Goal: Information Seeking & Learning: Learn about a topic

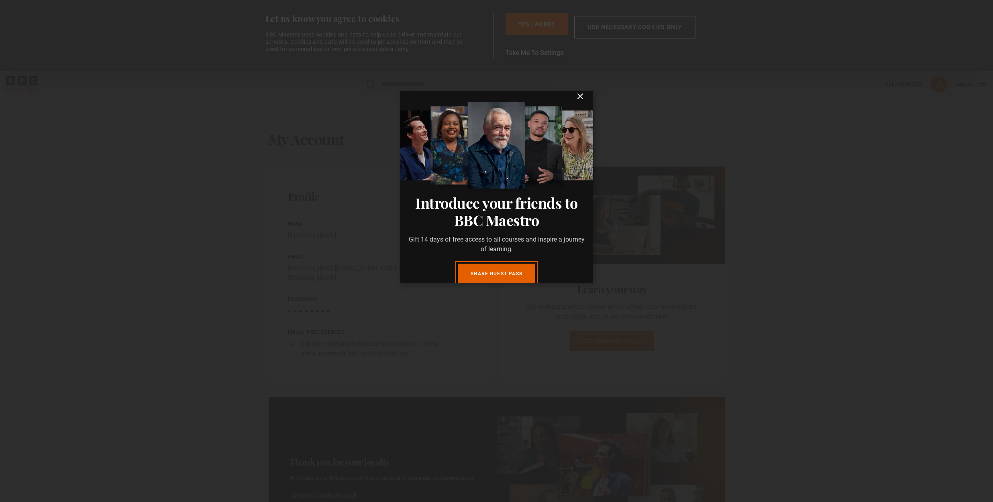
click at [578, 99] on icon "submit" at bounding box center [580, 96] width 5 height 5
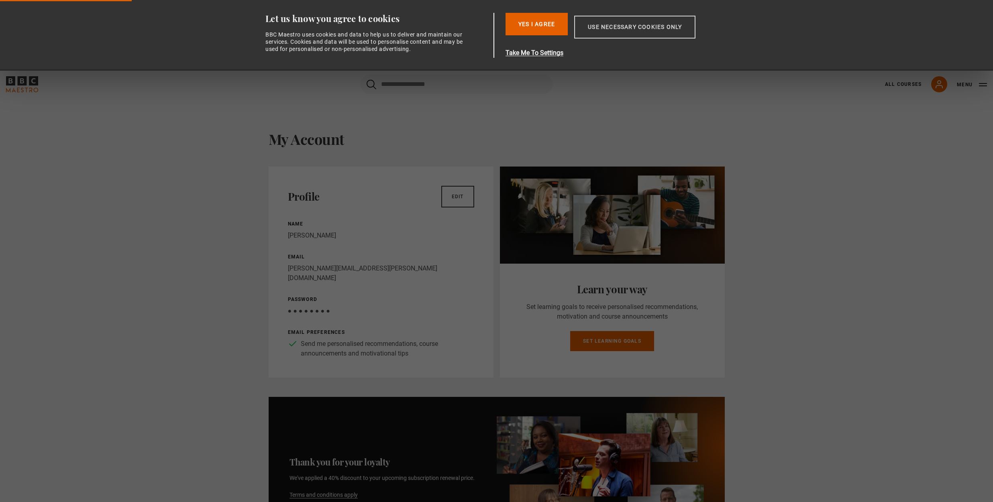
click at [615, 26] on button "Use necessary cookies only" at bounding box center [634, 27] width 121 height 23
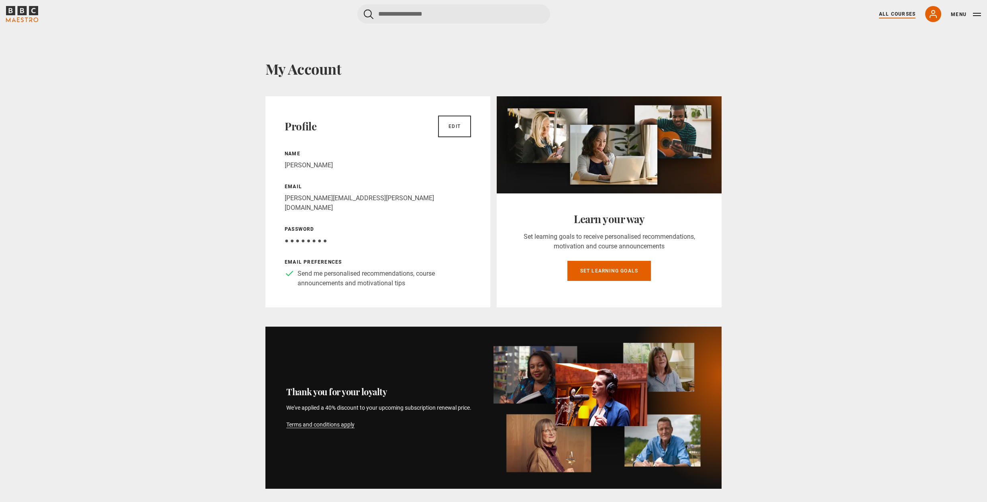
click at [892, 12] on link "All Courses" at bounding box center [897, 13] width 37 height 7
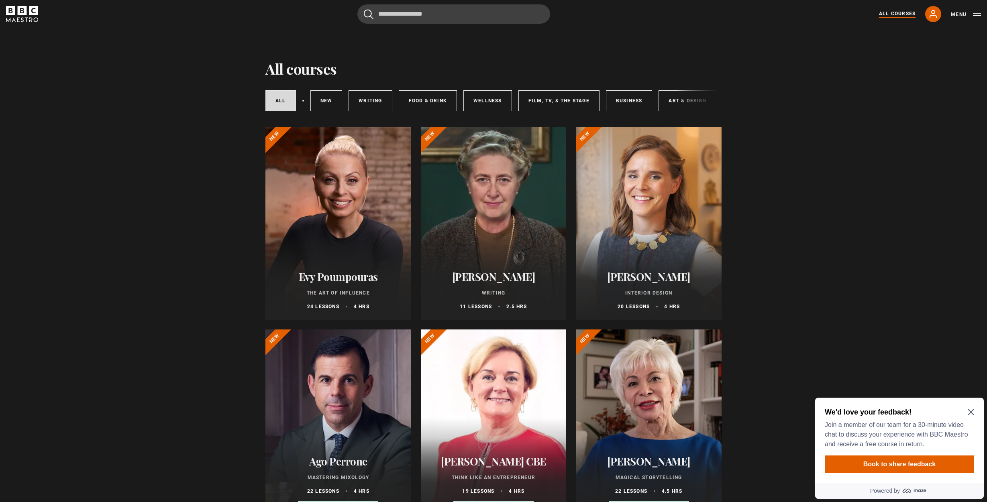
click at [972, 410] on icon "Close Maze Prompt" at bounding box center [971, 412] width 6 height 6
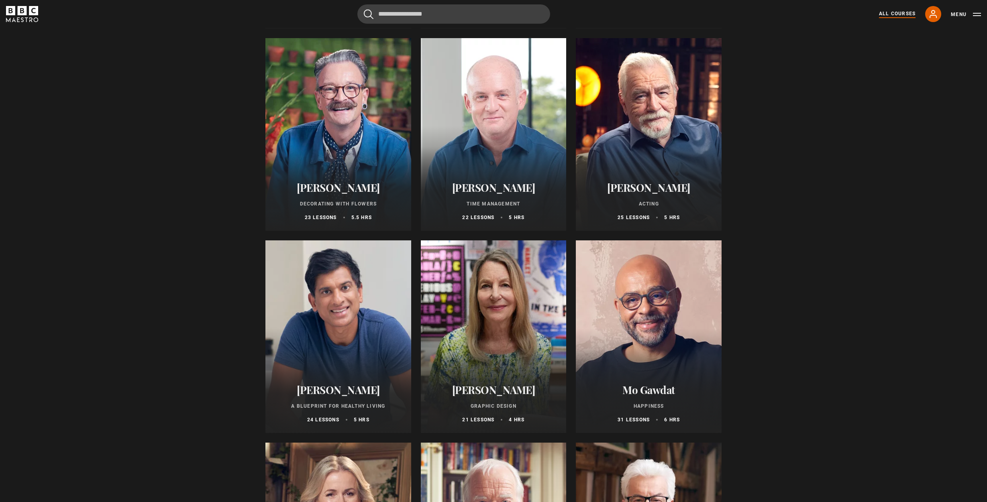
scroll to position [1101, 0]
click at [497, 393] on h2 "[PERSON_NAME]" at bounding box center [493, 389] width 126 height 12
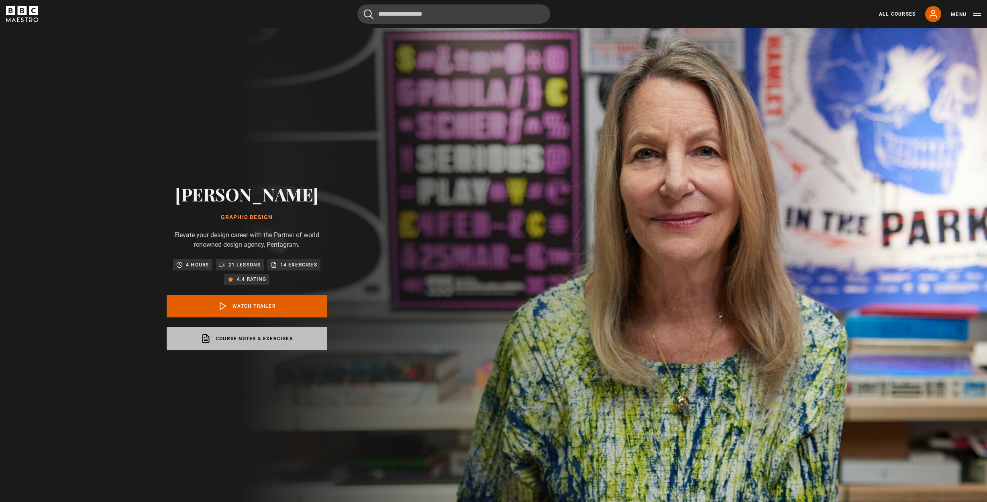
click at [251, 339] on link "Course notes & exercises opens in a new tab" at bounding box center [247, 338] width 161 height 23
click at [242, 265] on p "21 lessons" at bounding box center [244, 265] width 33 height 8
click at [231, 264] on p "21 lessons" at bounding box center [244, 265] width 33 height 8
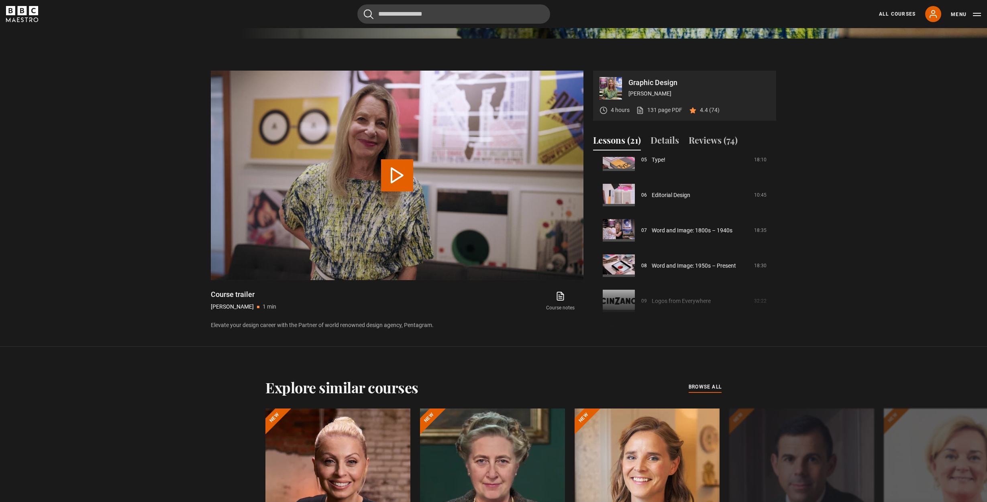
scroll to position [467, 0]
click at [664, 145] on button "Details" at bounding box center [664, 142] width 29 height 17
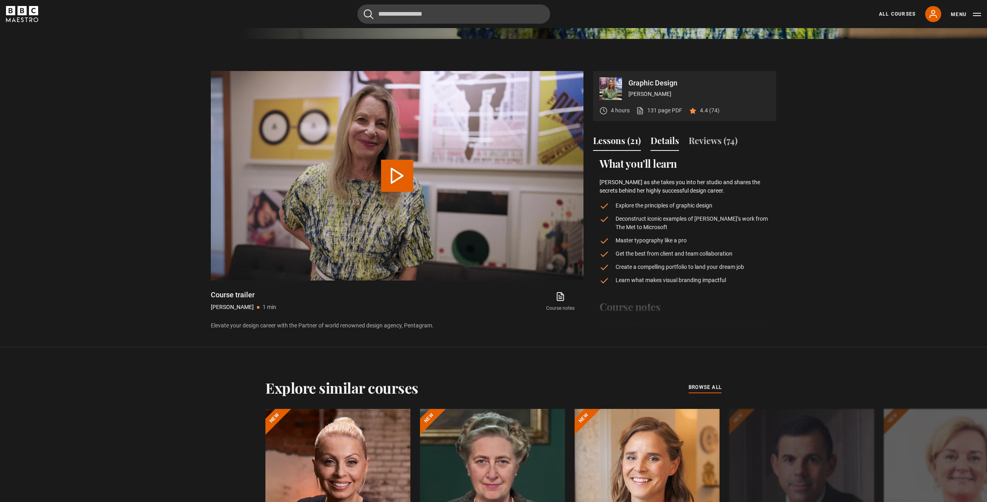
click at [614, 141] on button "Lessons (21)" at bounding box center [617, 142] width 48 height 17
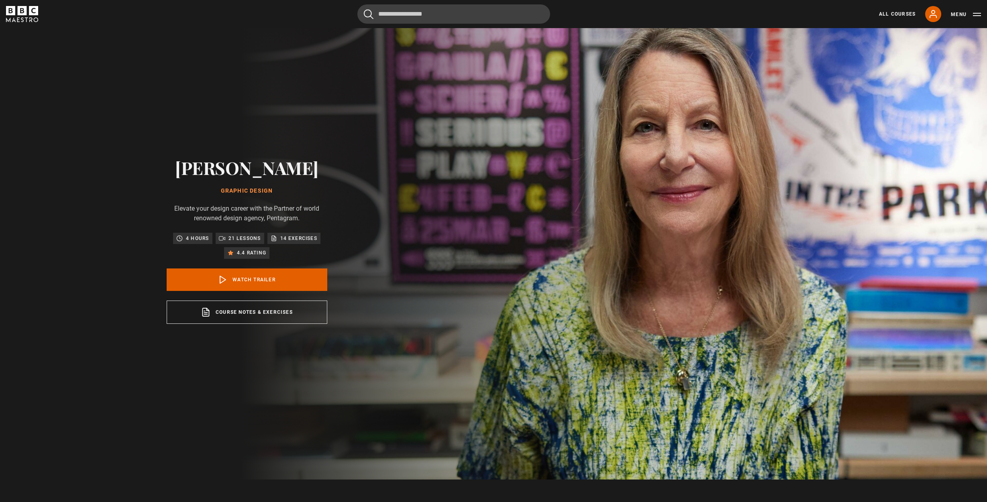
scroll to position [0, 0]
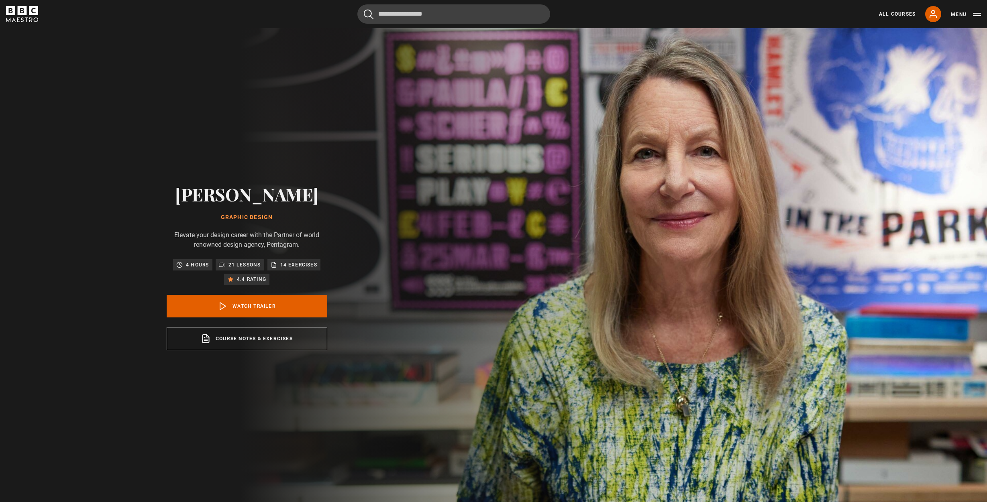
click at [0, 0] on header "Cancel Courses Previous courses Next courses Agatha Christie Writing 12 Related…" at bounding box center [493, 14] width 987 height 28
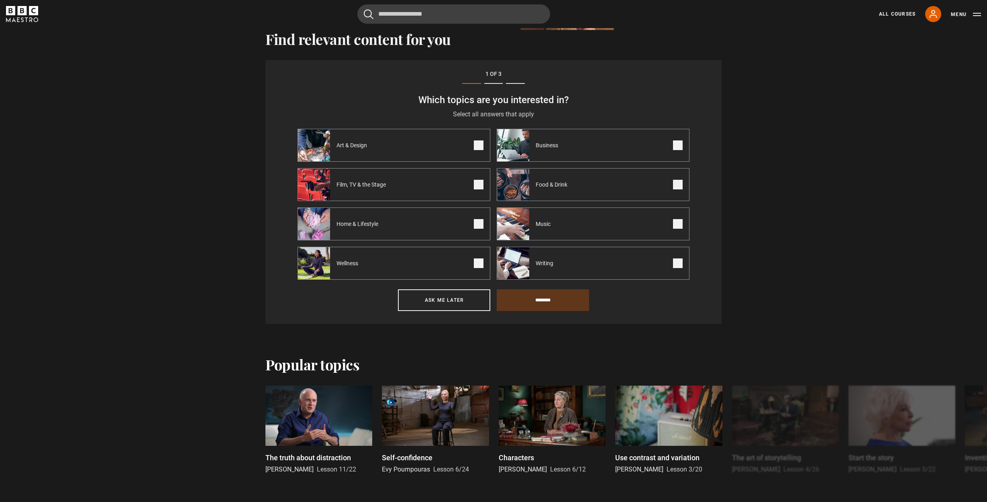
click at [476, 149] on span at bounding box center [479, 146] width 10 height 10
click at [548, 299] on input "********" at bounding box center [543, 300] width 92 height 22
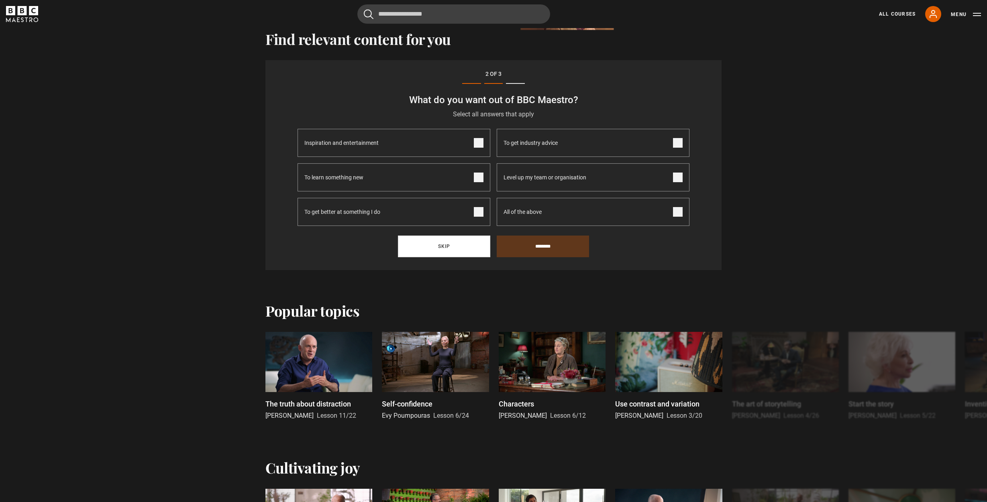
click at [448, 246] on button "Skip" at bounding box center [444, 247] width 92 height 22
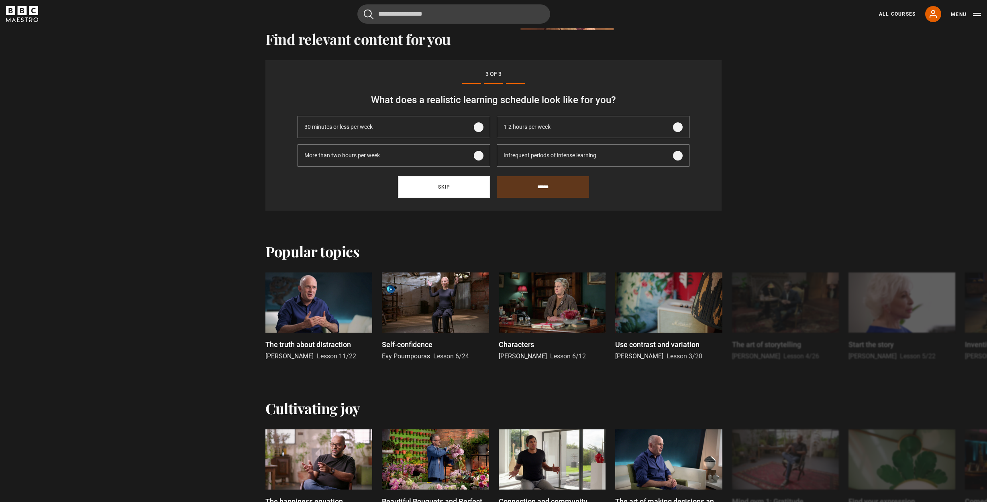
click at [441, 185] on button "Skip" at bounding box center [444, 187] width 92 height 22
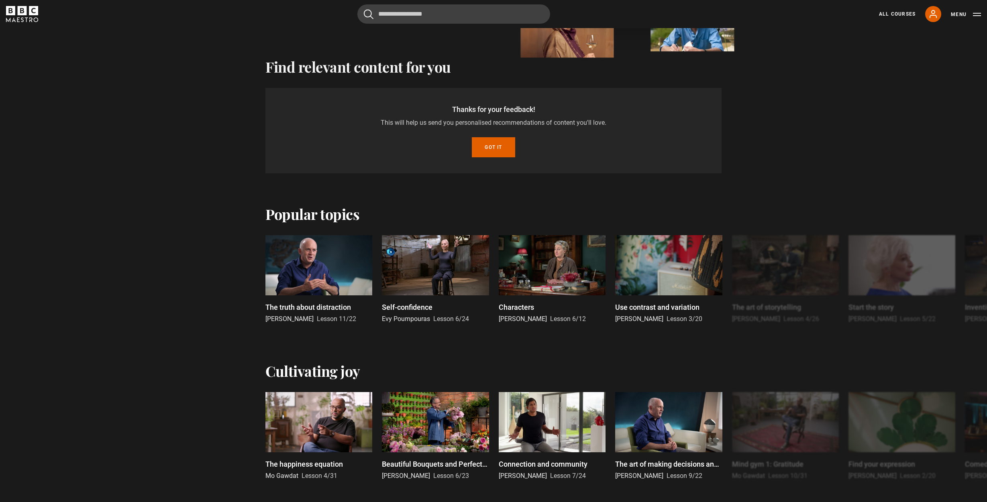
scroll to position [159, 0]
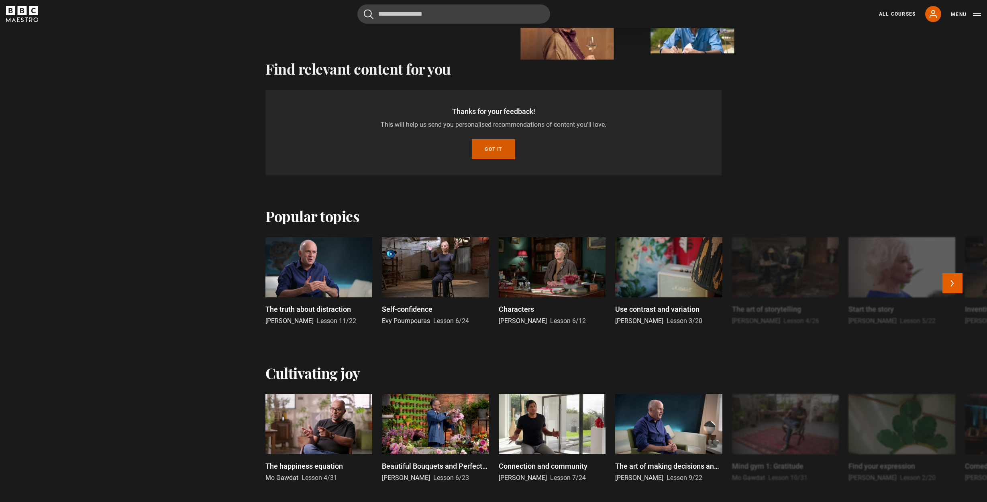
click at [495, 153] on button "Got it" at bounding box center [493, 149] width 43 height 20
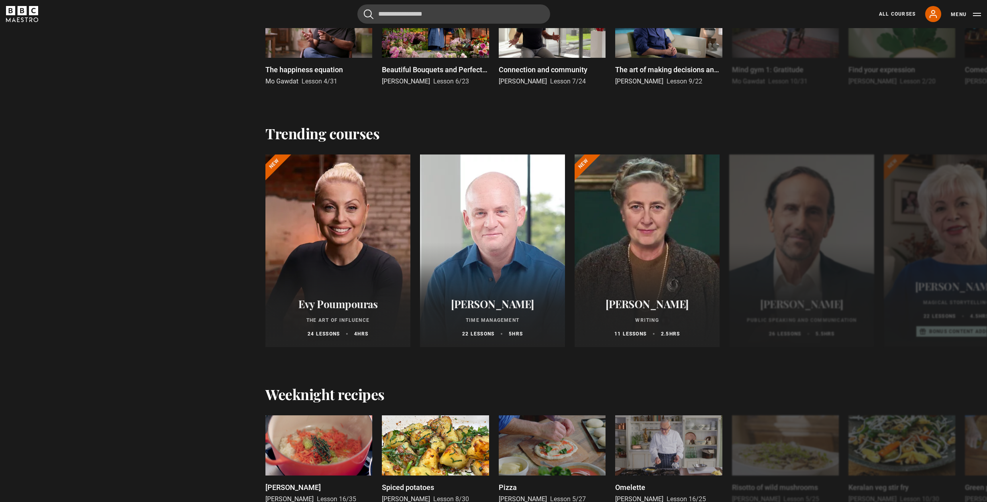
scroll to position [0, 0]
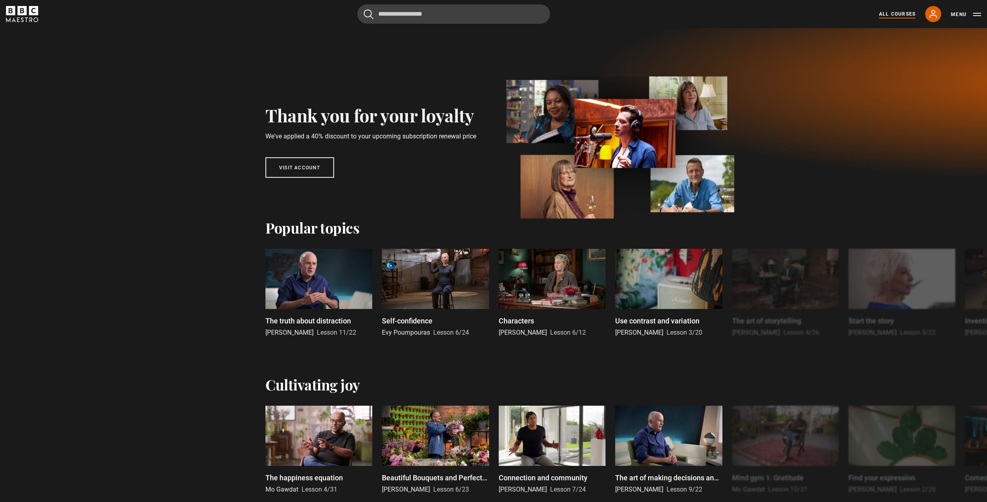
click at [899, 14] on link "All Courses" at bounding box center [897, 13] width 37 height 7
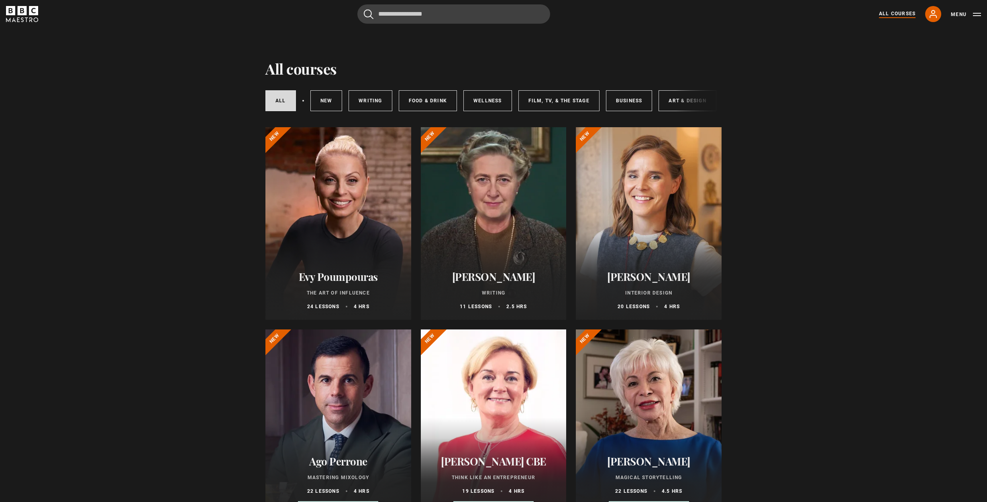
click at [686, 104] on div "All courses New courses Writing Food & Drink Wellness Film, TV, & The Stage Bus…" at bounding box center [493, 100] width 456 height 27
click at [674, 102] on link "Art & Design" at bounding box center [686, 100] width 57 height 21
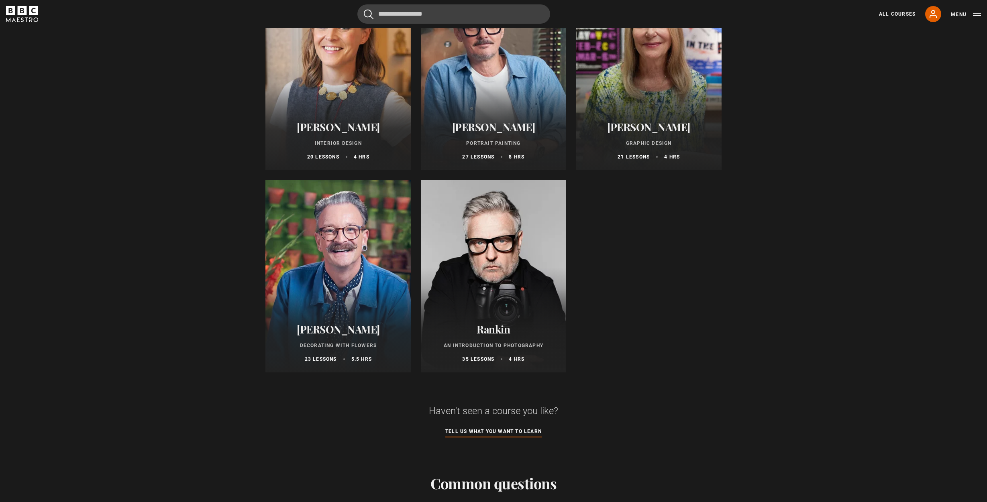
scroll to position [155, 0]
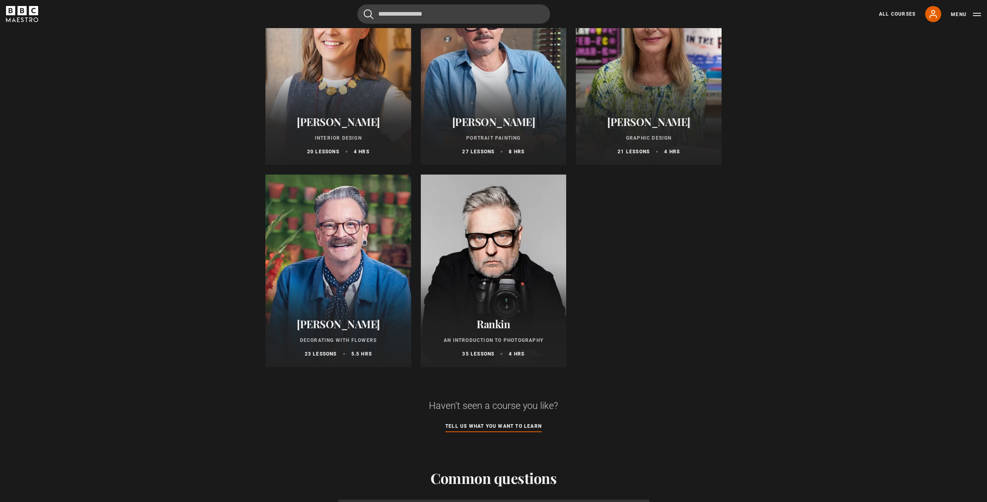
click at [499, 329] on h2 "Rankin" at bounding box center [493, 324] width 126 height 12
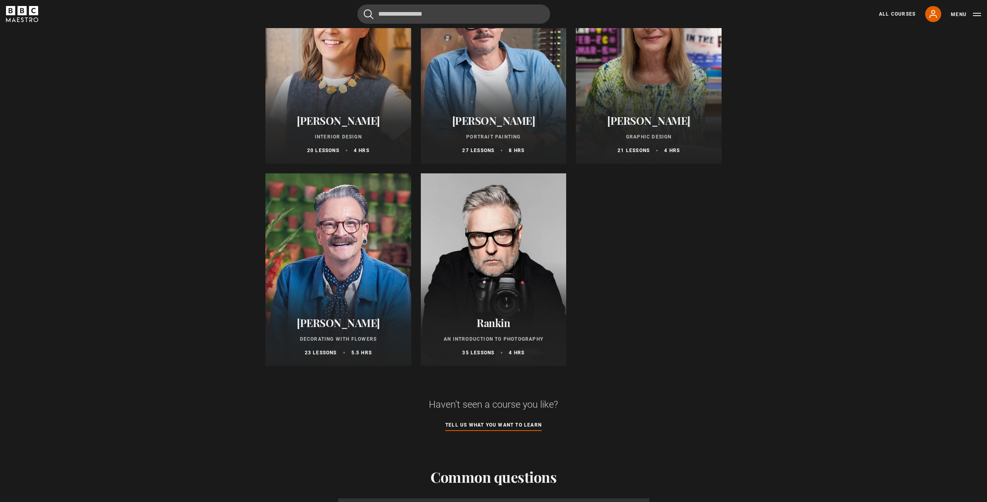
scroll to position [157, 0]
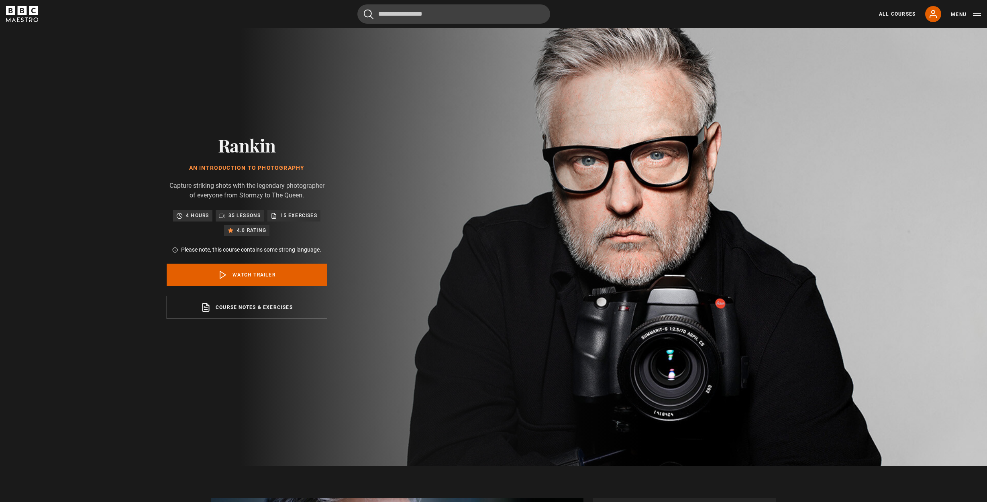
scroll to position [41, 0]
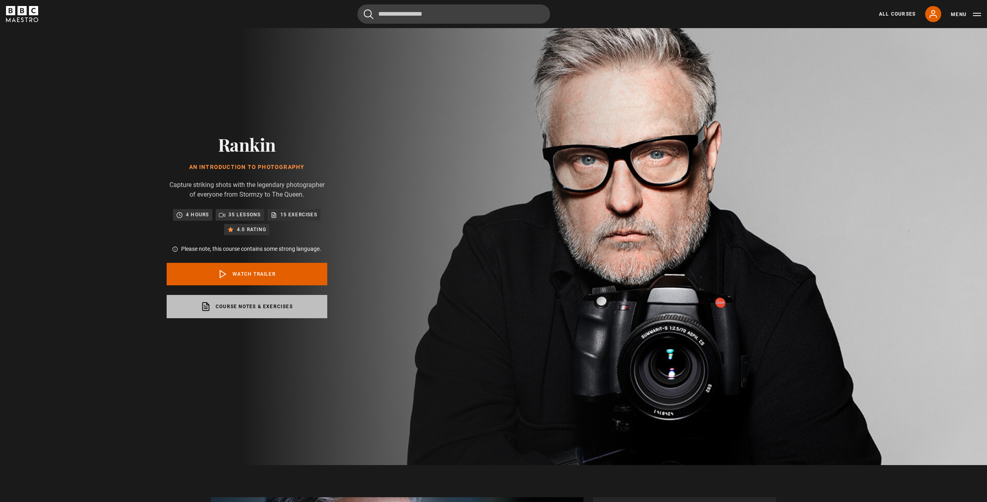
click at [258, 303] on link "Course notes & exercises opens in a new tab" at bounding box center [247, 306] width 161 height 23
